Goal: Information Seeking & Learning: Check status

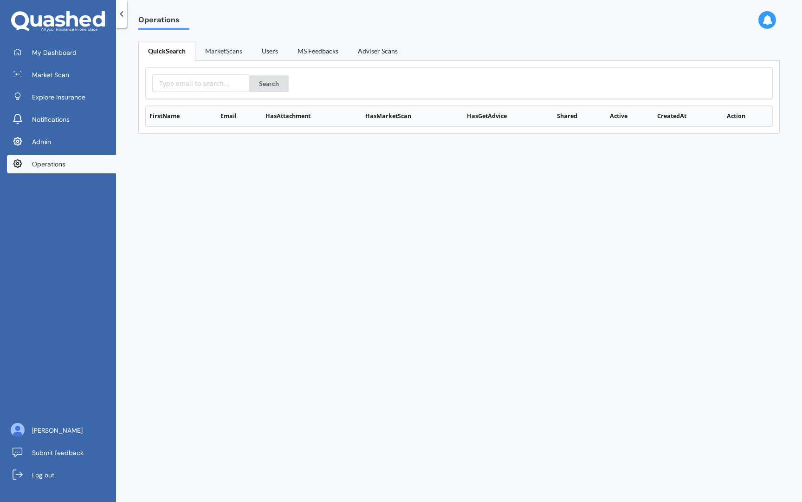
click at [223, 50] on link "MarketScans" at bounding box center [224, 51] width 57 height 20
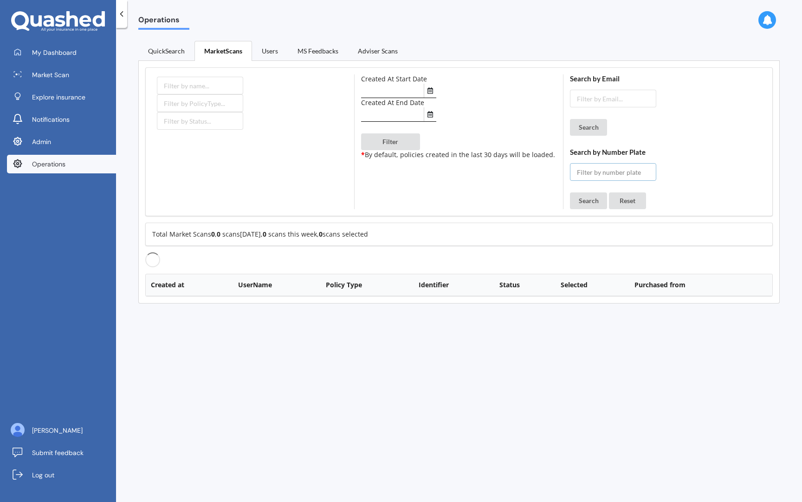
click at [579, 174] on input "text" at bounding box center [613, 172] width 86 height 18
type input "f"
type input "k"
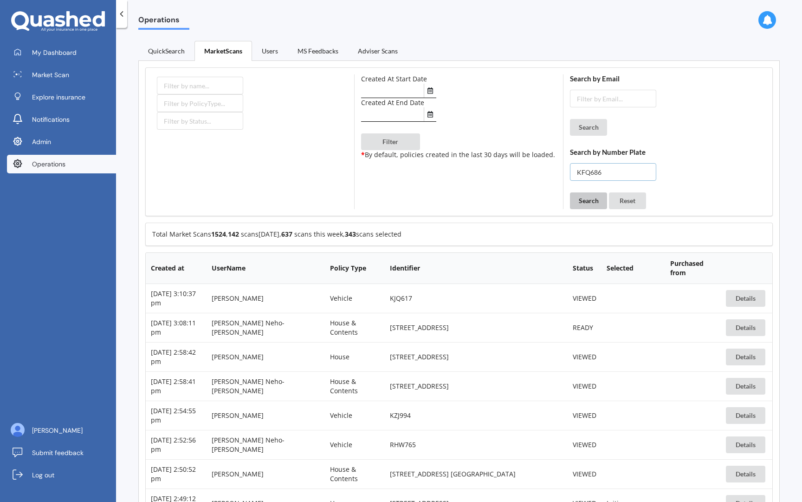
type input "KFQ686"
click at [587, 200] on button "Search" at bounding box center [588, 200] width 37 height 17
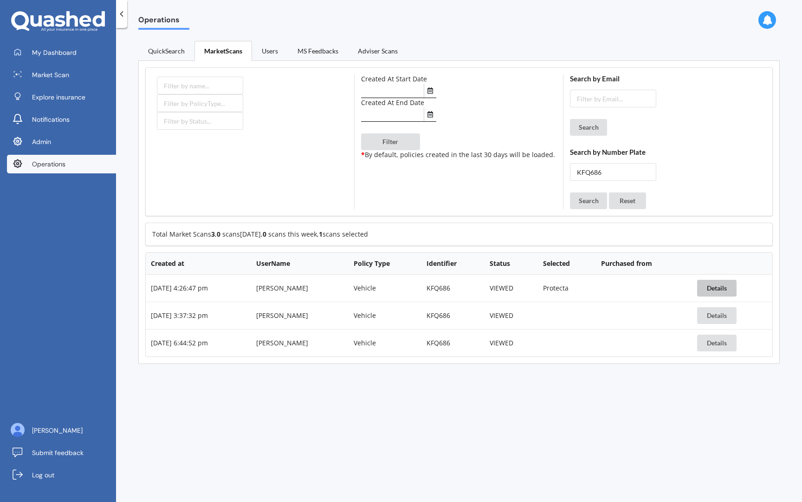
click at [719, 289] on button "Details" at bounding box center [717, 288] width 39 height 17
